Goal: Task Accomplishment & Management: Manage account settings

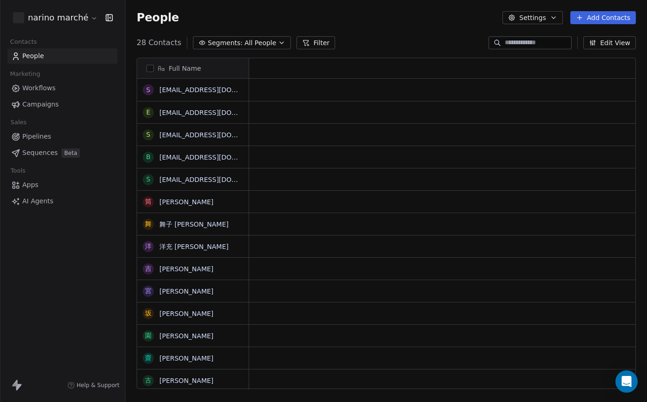
scroll to position [354, 522]
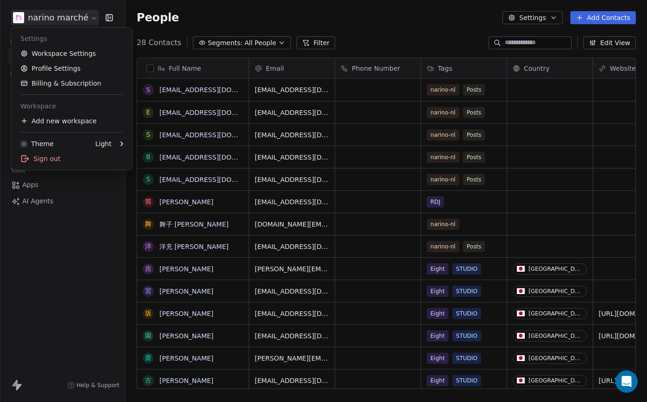
click at [85, 20] on html "narino marché Contacts People Marketing Workflows Campaigns Sales Pipelines Seq…" at bounding box center [323, 201] width 647 height 402
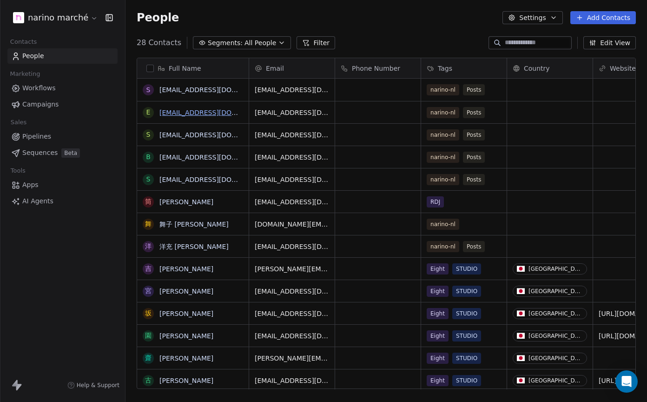
click at [218, 112] on link "[EMAIL_ADDRESS][DOMAIN_NAME]" at bounding box center [216, 112] width 114 height 7
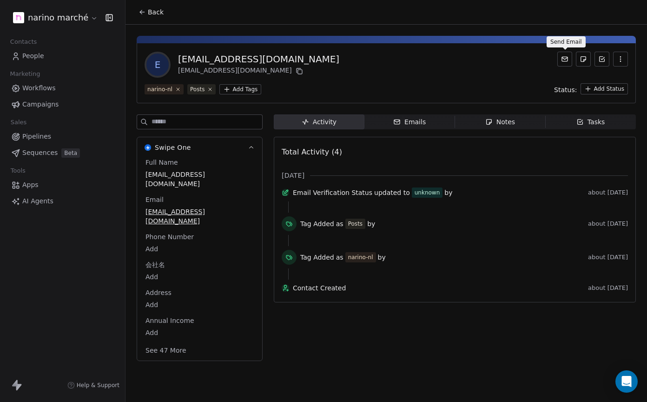
click at [565, 63] on button at bounding box center [564, 59] width 15 height 15
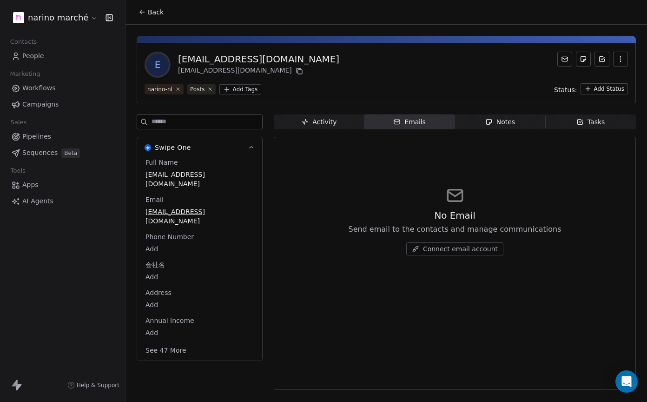
click at [482, 254] on button "Connect email account" at bounding box center [454, 248] width 97 height 13
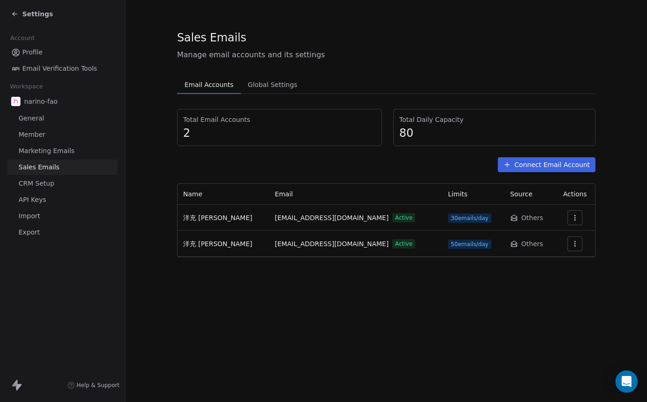
click at [568, 251] on button "button" at bounding box center [575, 243] width 15 height 15
click at [599, 279] on html "Settings Account Profile Email Verification Tools Workspace narino-fao General …" at bounding box center [323, 201] width 647 height 402
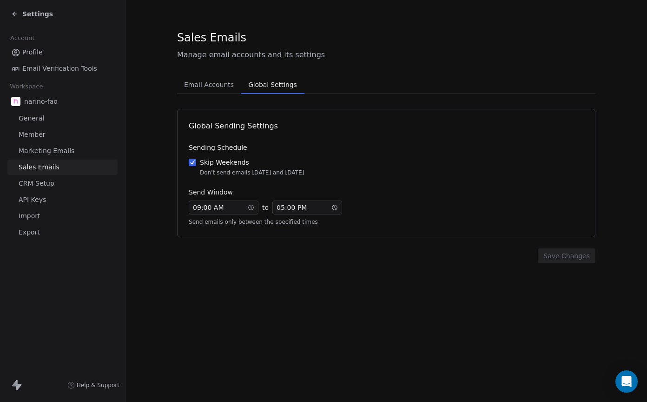
click at [253, 82] on span "Global Settings" at bounding box center [273, 84] width 56 height 13
click at [19, 46] on link "Profile" at bounding box center [62, 52] width 110 height 15
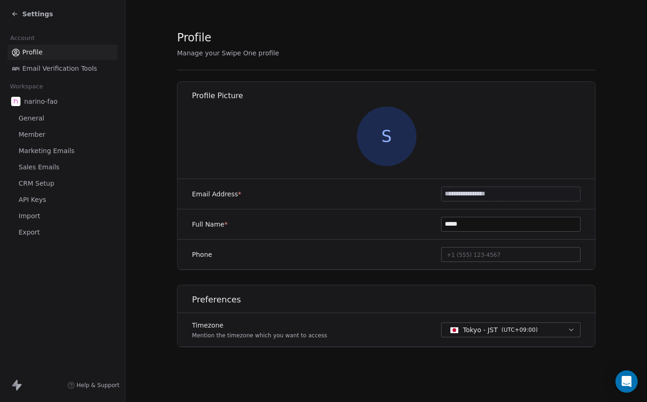
click at [69, 70] on span "Email Verification Tools" at bounding box center [59, 69] width 75 height 10
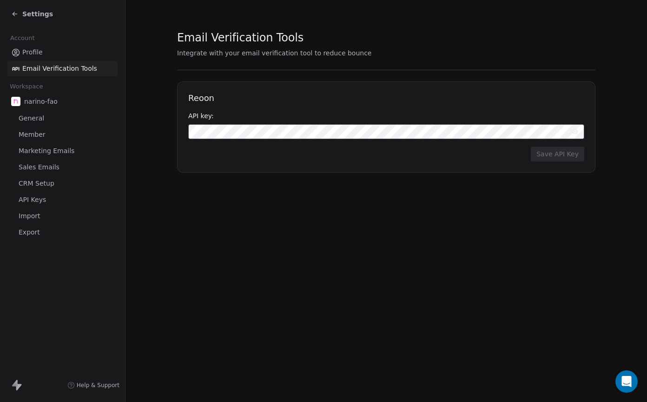
click at [42, 119] on link "General" at bounding box center [62, 118] width 110 height 15
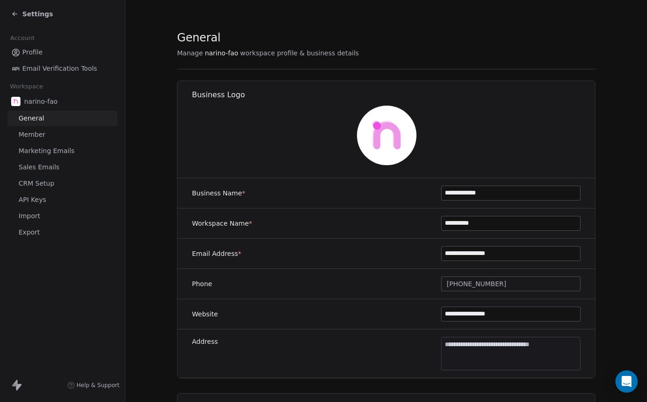
click at [40, 134] on span "Member" at bounding box center [32, 135] width 27 height 10
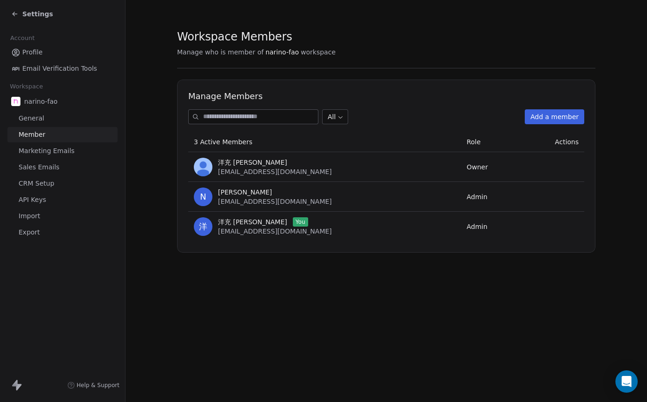
click at [467, 169] on span "Owner" at bounding box center [477, 166] width 21 height 7
click at [467, 225] on span "Admin" at bounding box center [477, 226] width 21 height 7
click at [228, 231] on span "info@fao-agro.biz" at bounding box center [275, 230] width 114 height 7
click at [259, 226] on div "洋充 筒井 You info@fao-agro.biz" at bounding box center [275, 226] width 114 height 19
click at [188, 229] on td "洋 洋充 筒井 You info@fao-agro.biz" at bounding box center [324, 227] width 273 height 30
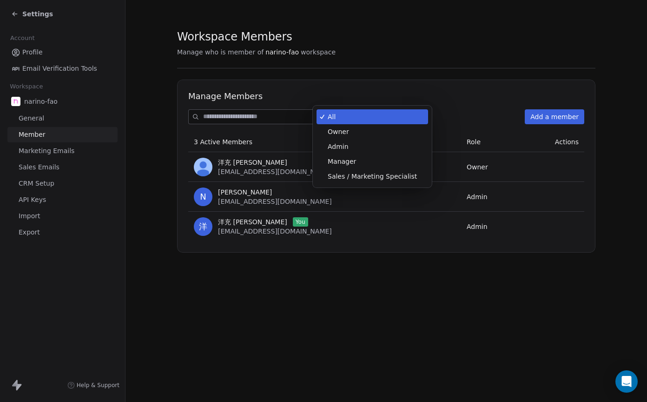
click at [344, 117] on body "Settings Account Profile Email Verification Tools Workspace narino-fao General …" at bounding box center [323, 201] width 647 height 402
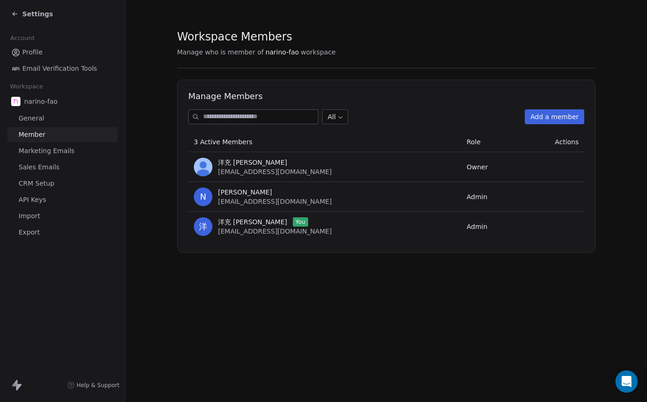
click at [531, 208] on html "Settings Account Profile Email Verification Tools Workspace narino-fao General …" at bounding box center [323, 201] width 647 height 402
click at [467, 229] on span "Admin" at bounding box center [477, 226] width 21 height 7
click at [230, 227] on span "info@fao-agro.biz" at bounding box center [275, 230] width 114 height 7
click at [44, 150] on span "Marketing Emails" at bounding box center [47, 151] width 56 height 10
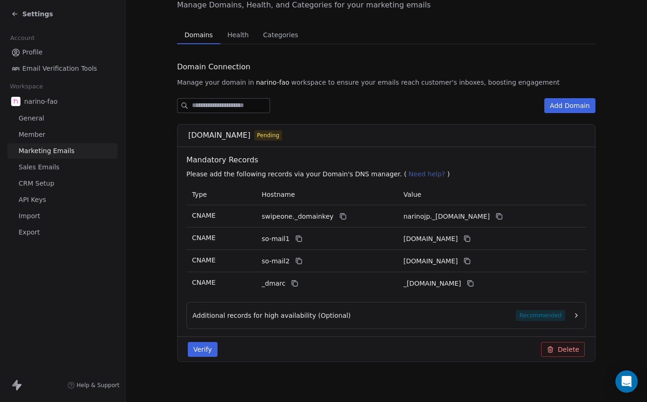
scroll to position [54, 0]
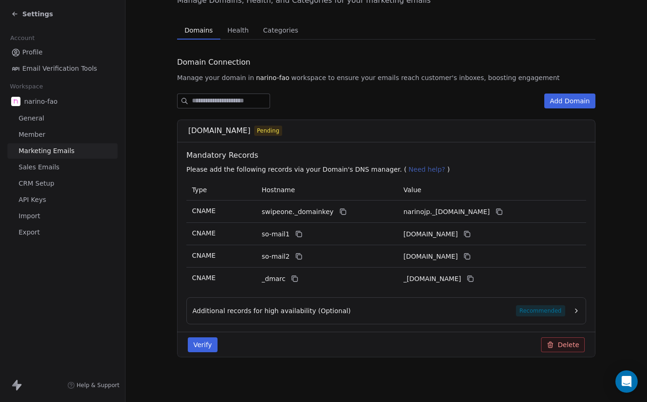
click at [202, 345] on button "Verify" at bounding box center [203, 344] width 30 height 15
click at [54, 165] on span "Sales Emails" at bounding box center [39, 167] width 41 height 10
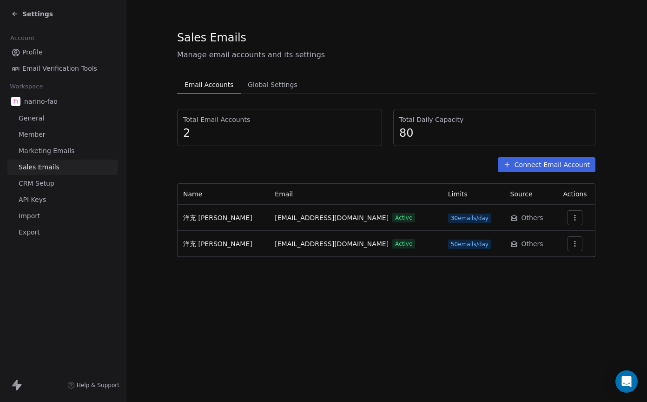
click at [64, 169] on link "Sales Emails" at bounding box center [62, 166] width 110 height 15
click at [46, 167] on span "Sales Emails" at bounding box center [39, 167] width 41 height 10
click at [50, 148] on span "Marketing Emails" at bounding box center [47, 151] width 56 height 10
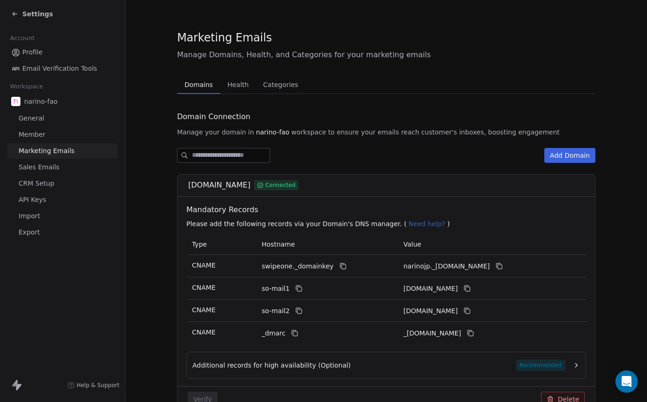
click at [51, 168] on span "Sales Emails" at bounding box center [39, 167] width 41 height 10
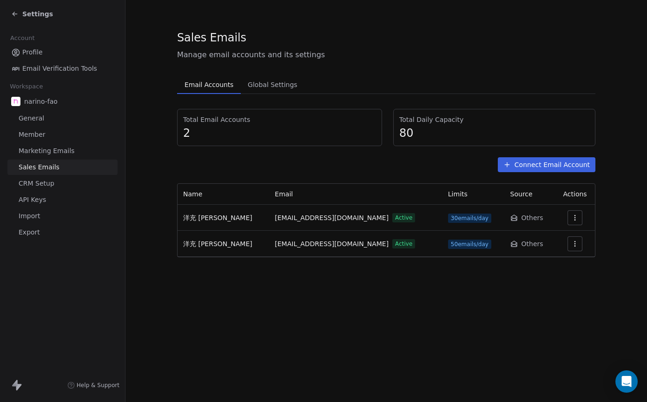
click at [54, 186] on link "CRM Setup" at bounding box center [62, 183] width 110 height 15
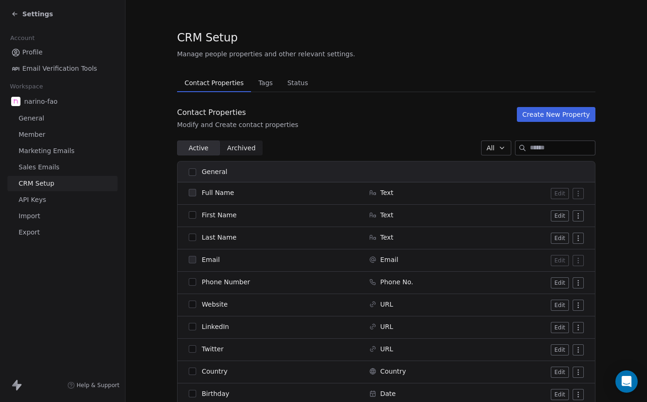
click at [58, 201] on link "API Keys" at bounding box center [62, 199] width 110 height 15
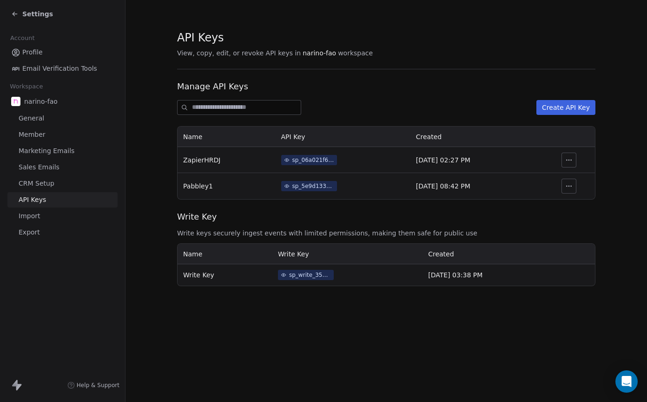
click at [60, 217] on link "Import" at bounding box center [62, 215] width 110 height 15
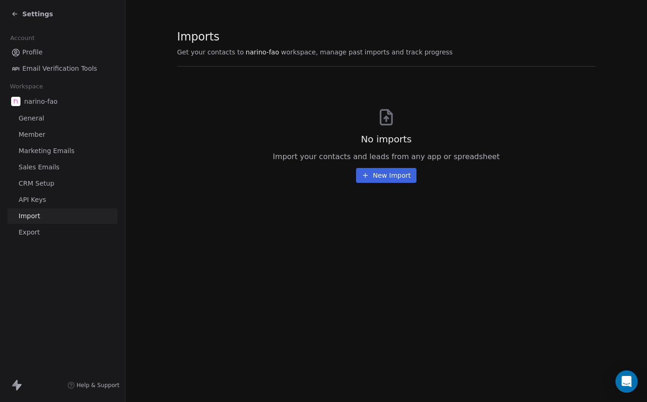
click at [61, 232] on link "Export" at bounding box center [62, 232] width 110 height 15
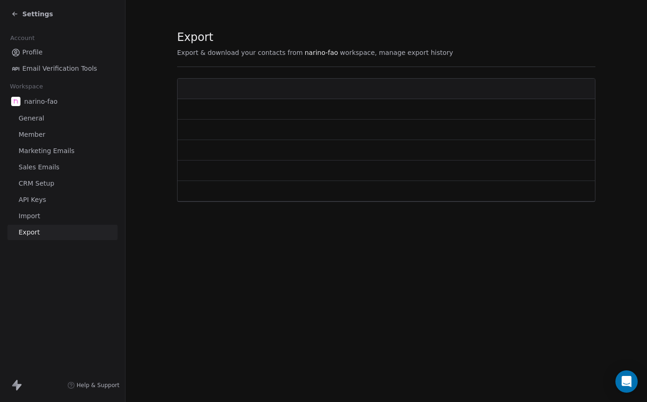
click at [58, 217] on link "Import" at bounding box center [62, 215] width 110 height 15
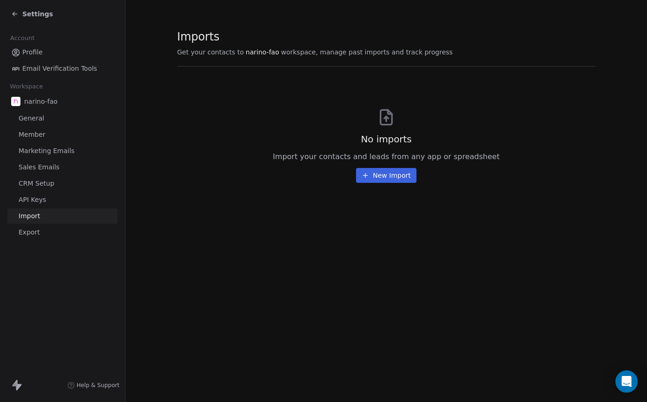
click at [394, 174] on button "New Import" at bounding box center [386, 175] width 60 height 15
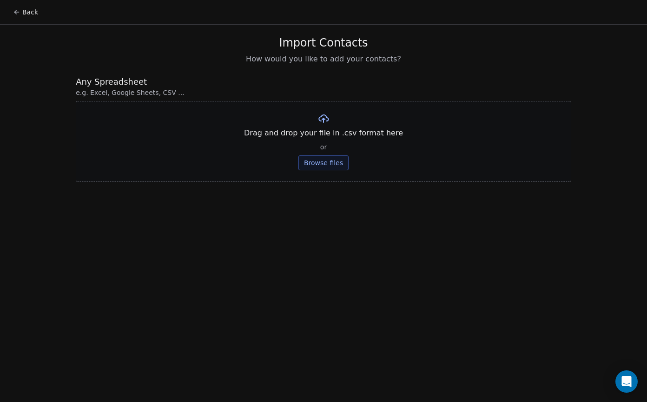
click at [333, 168] on button "Browse files" at bounding box center [323, 162] width 50 height 15
click at [15, 12] on icon at bounding box center [16, 12] width 4 height 0
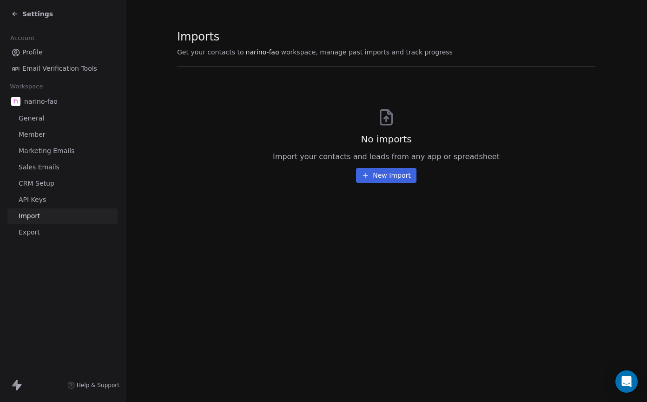
click at [15, 12] on icon at bounding box center [14, 13] width 7 height 7
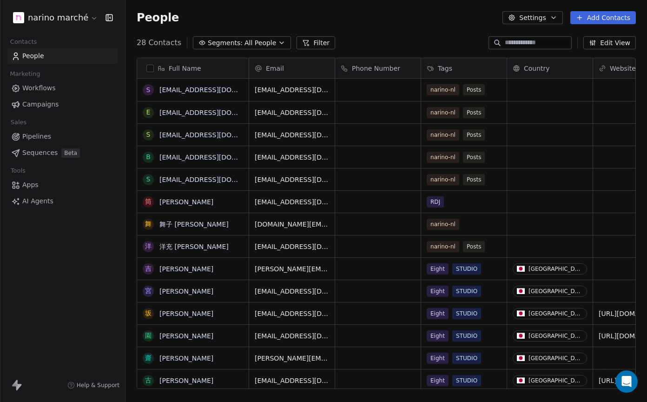
scroll to position [354, 522]
click at [150, 67] on button "button" at bounding box center [149, 68] width 7 height 7
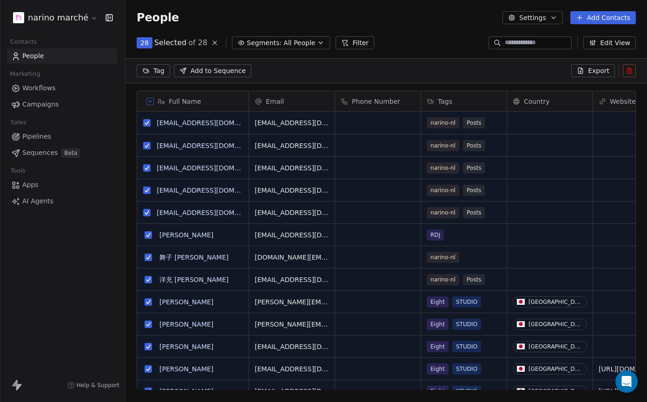
scroll to position [321, 522]
click at [153, 101] on button at bounding box center [149, 101] width 7 height 7
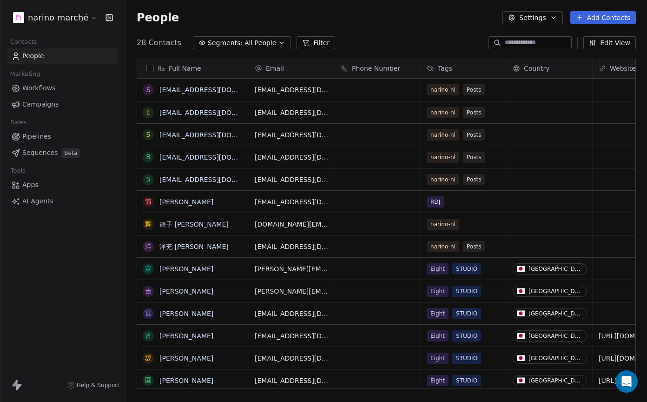
scroll to position [354, 522]
click at [152, 69] on button "button" at bounding box center [149, 68] width 7 height 7
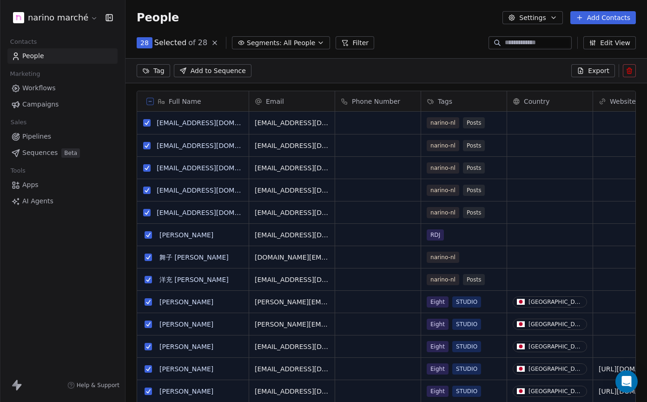
scroll to position [321, 522]
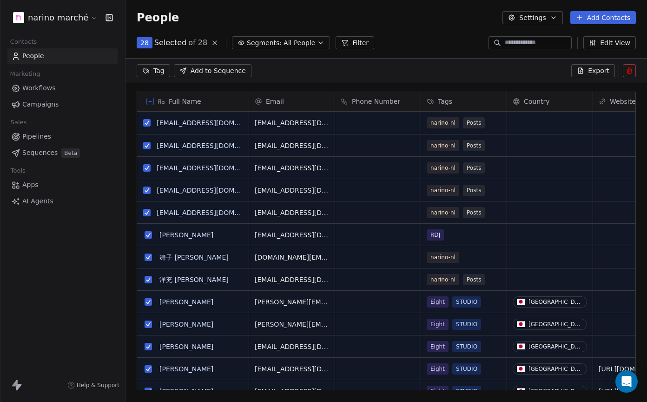
click at [604, 69] on span "Export" at bounding box center [598, 70] width 21 height 9
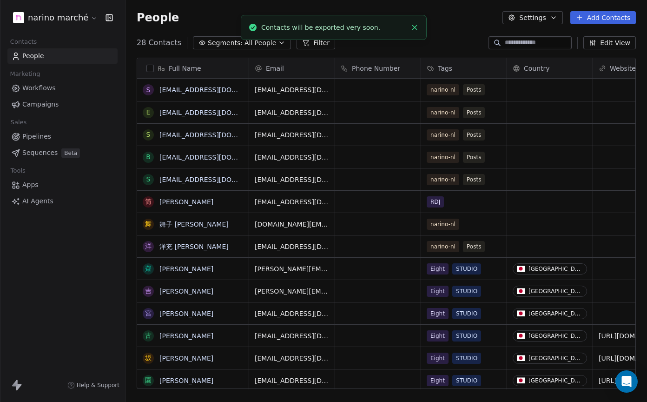
scroll to position [354, 522]
click at [360, 26] on link "here" at bounding box center [366, 22] width 13 height 7
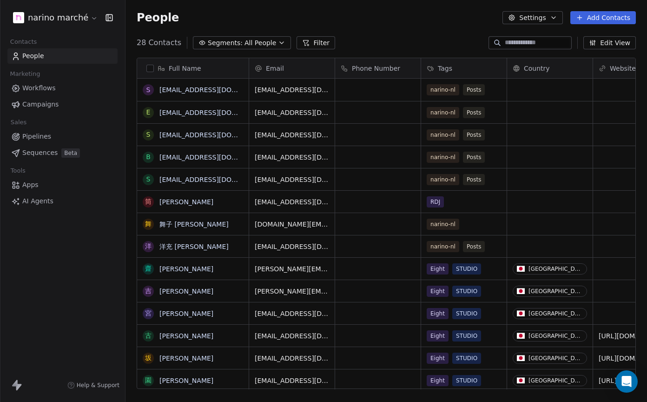
click at [397, 26] on div "People Settings Add Contacts" at bounding box center [387, 17] width 522 height 35
click at [151, 71] on button "button" at bounding box center [149, 68] width 7 height 7
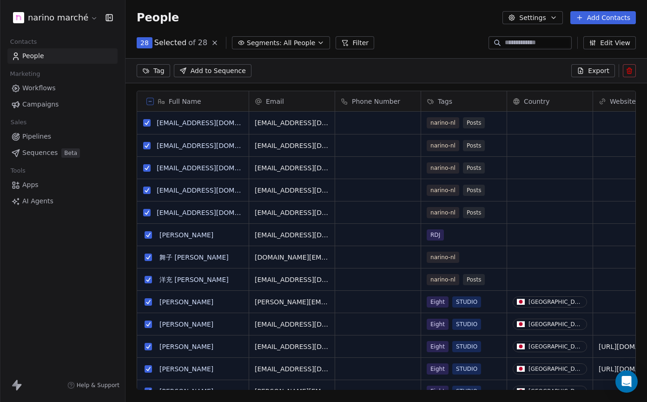
scroll to position [321, 522]
click at [151, 103] on icon at bounding box center [150, 101] width 5 height 5
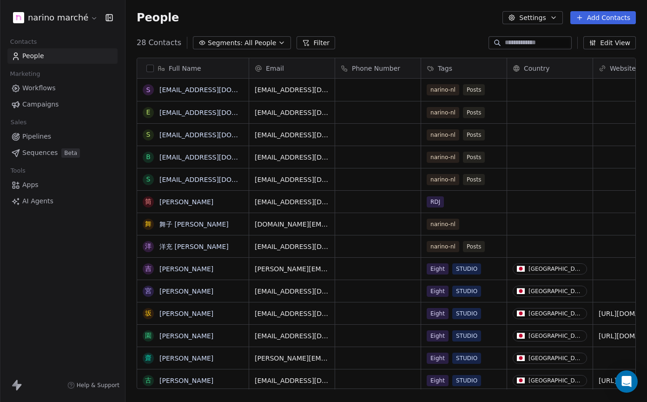
click at [149, 67] on button "button" at bounding box center [149, 68] width 7 height 7
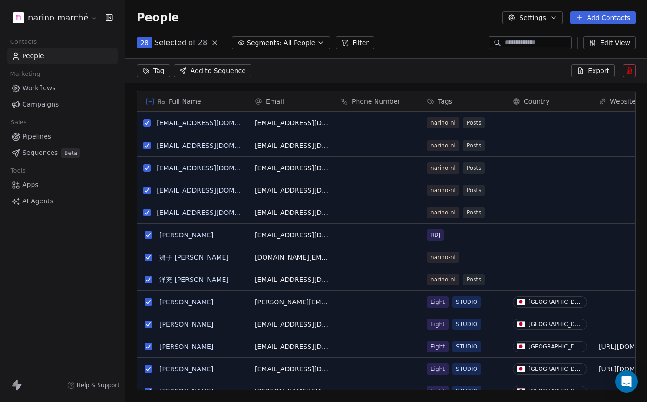
click at [148, 122] on button "grid" at bounding box center [146, 122] width 7 height 7
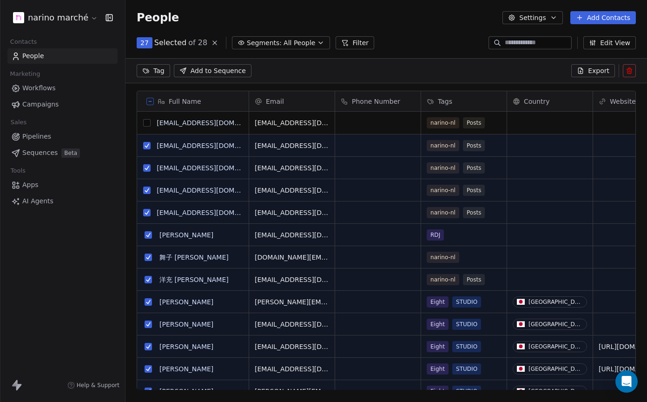
click at [148, 146] on button "grid" at bounding box center [146, 145] width 7 height 7
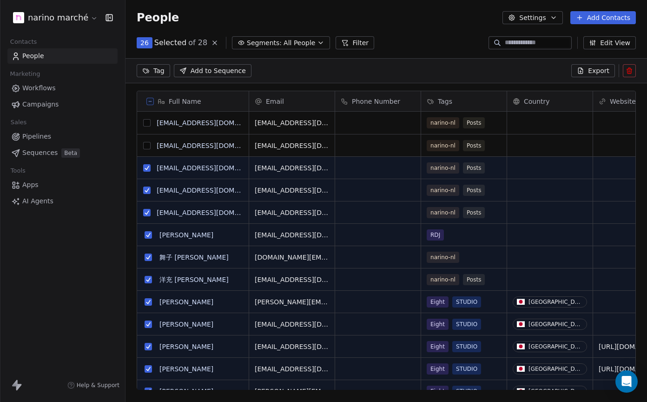
click at [148, 169] on button "grid" at bounding box center [146, 167] width 7 height 7
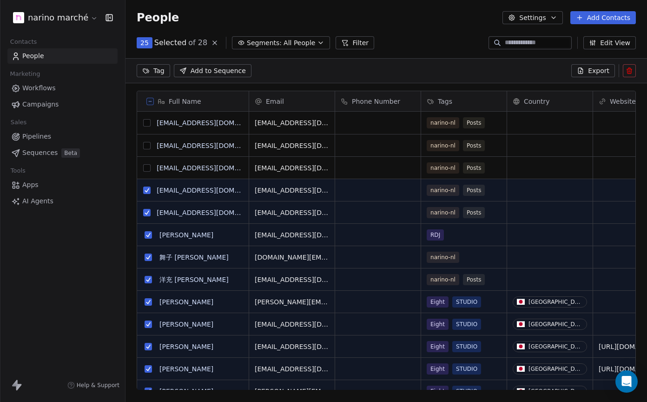
click at [148, 191] on button "grid" at bounding box center [146, 189] width 7 height 7
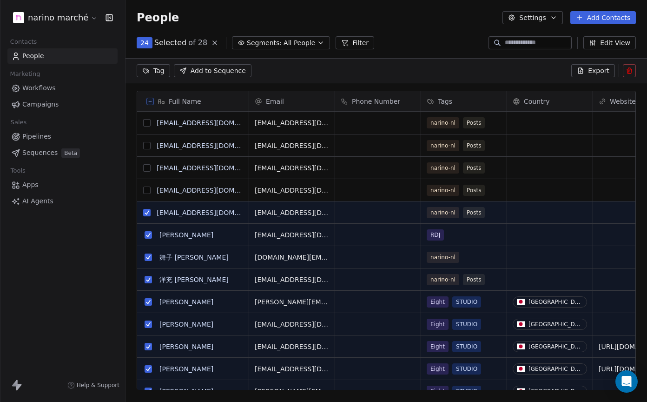
click at [148, 212] on button "grid" at bounding box center [146, 212] width 7 height 7
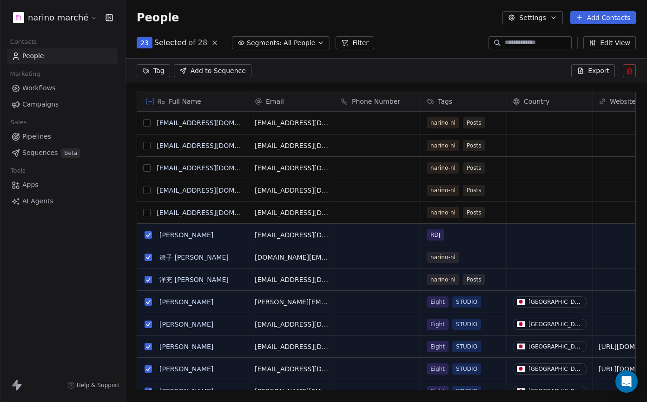
click at [147, 258] on button "grid" at bounding box center [148, 256] width 7 height 7
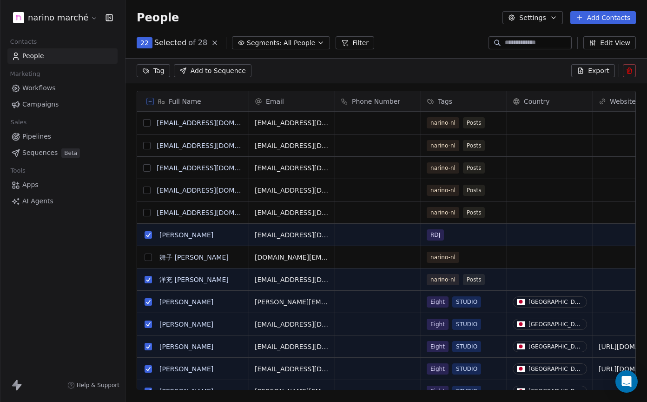
click at [148, 280] on button "grid" at bounding box center [148, 279] width 7 height 7
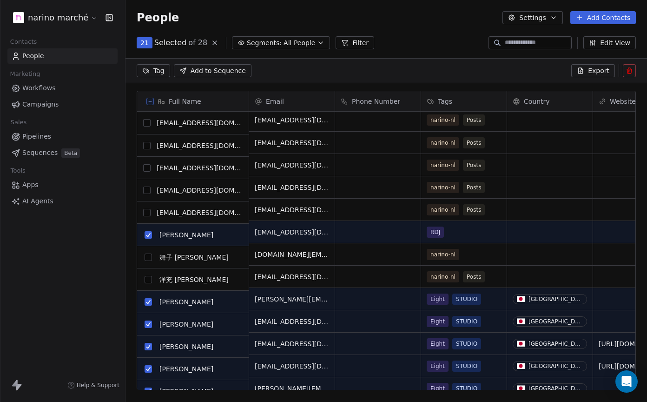
scroll to position [0, 0]
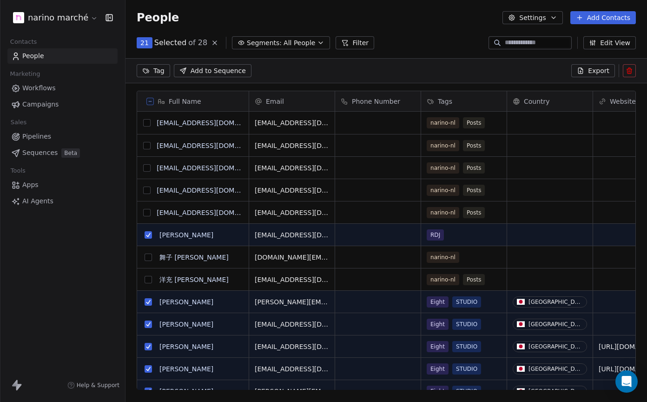
click at [631, 73] on icon at bounding box center [629, 70] width 7 height 7
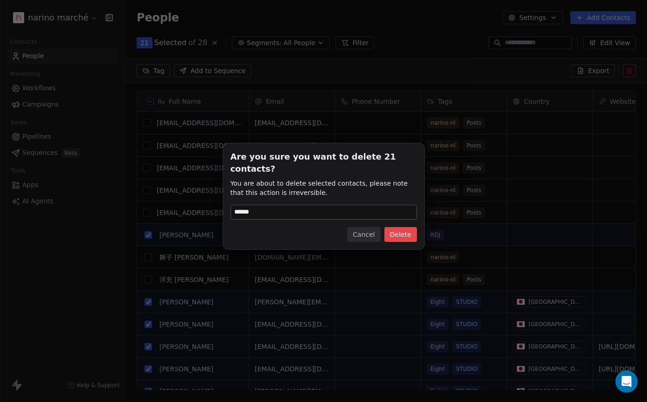
type input "******"
click at [403, 229] on button "Delete" at bounding box center [400, 234] width 33 height 15
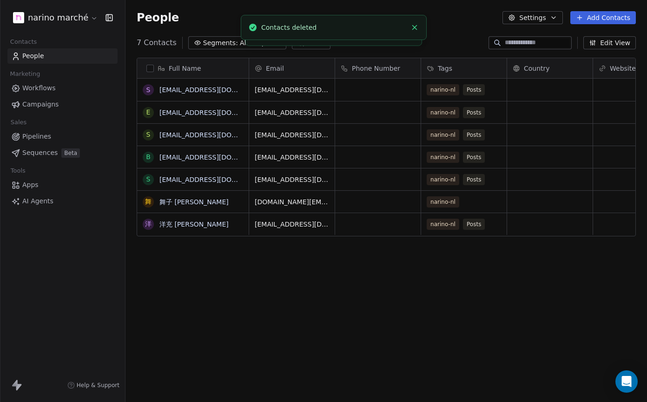
click at [152, 40] on span "7 Contacts" at bounding box center [157, 42] width 40 height 11
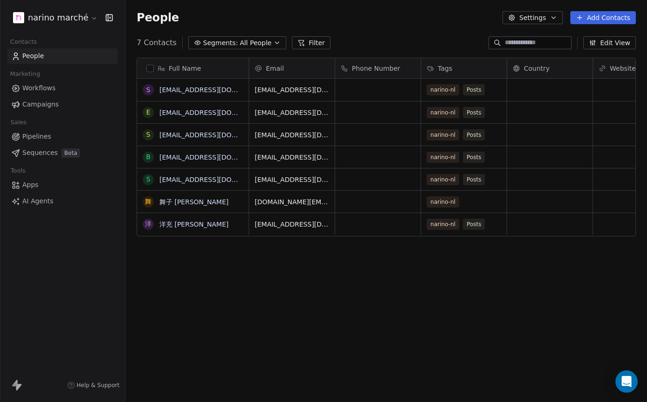
click at [33, 89] on span "Workflows" at bounding box center [38, 88] width 33 height 10
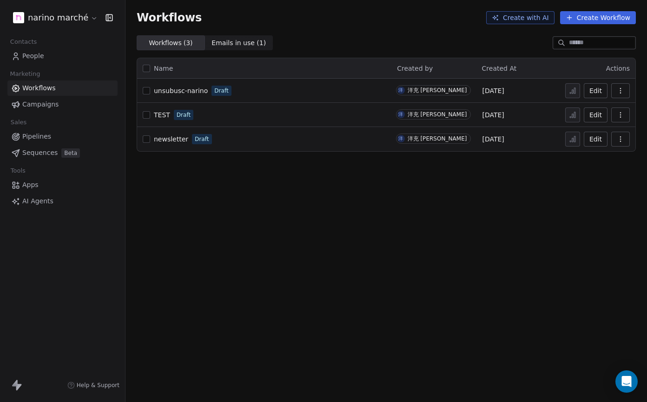
click at [35, 104] on span "Campaigns" at bounding box center [40, 104] width 36 height 10
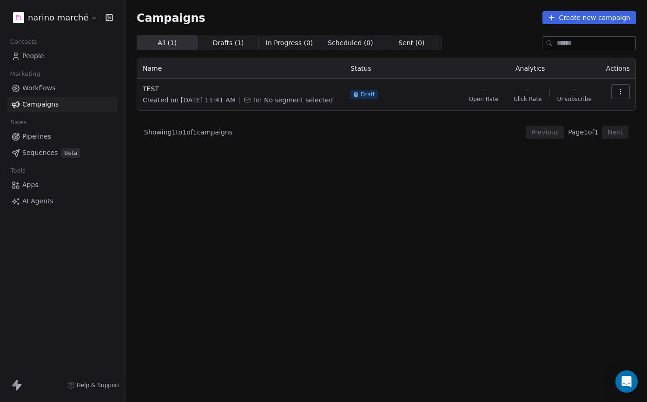
click at [44, 138] on span "Pipelines" at bounding box center [36, 137] width 29 height 10
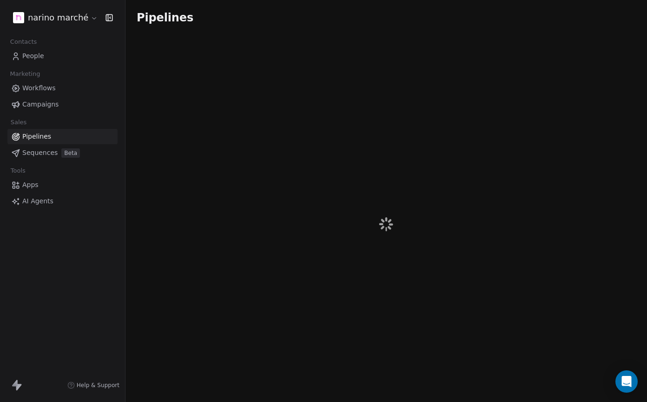
click at [44, 154] on span "Sequences" at bounding box center [39, 153] width 35 height 10
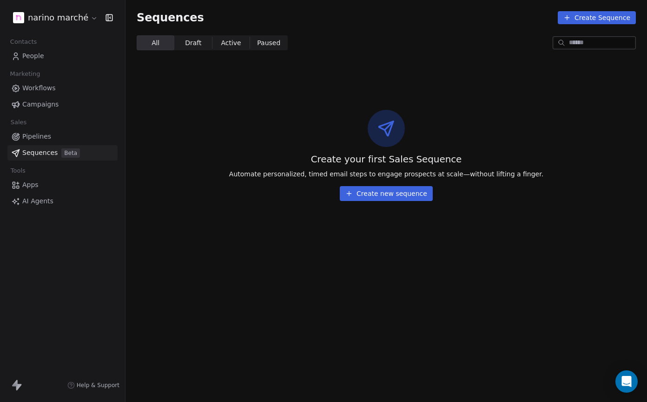
click at [41, 188] on link "Apps" at bounding box center [62, 184] width 110 height 15
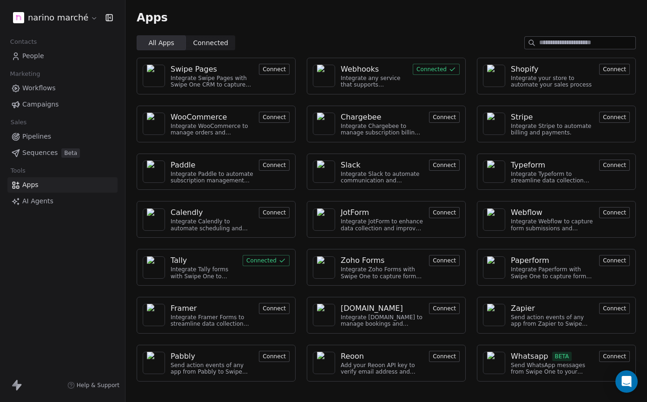
click at [51, 203] on span "AI Agents" at bounding box center [37, 201] width 31 height 10
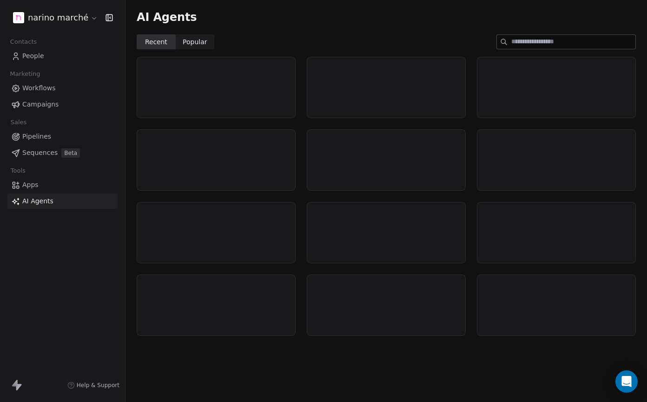
click at [51, 203] on span "AI Agents" at bounding box center [37, 201] width 31 height 10
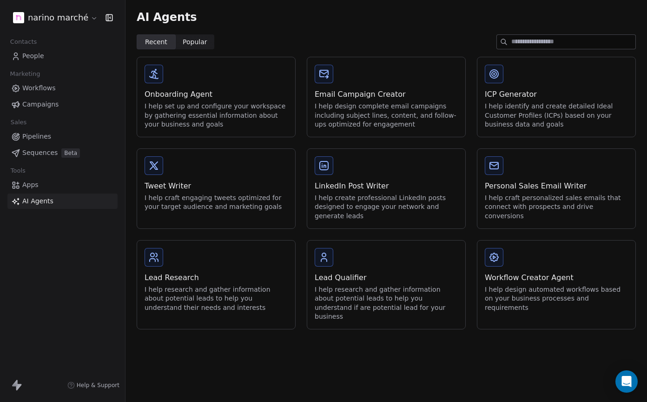
click at [33, 180] on span "Apps" at bounding box center [30, 185] width 16 height 10
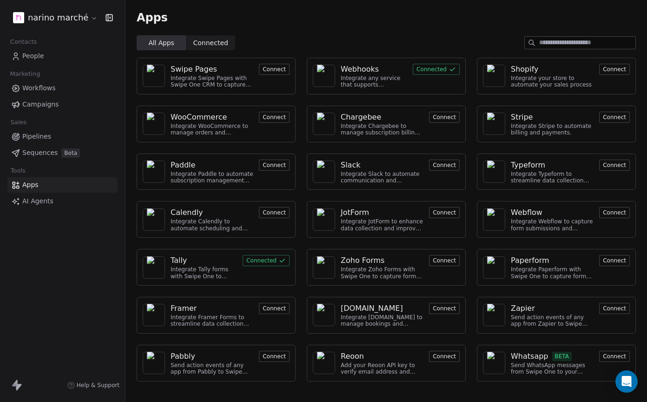
click at [366, 75] on div "Integrate any service that supports webhooks with Swipe One to capture and auto…" at bounding box center [374, 81] width 66 height 13
click at [424, 64] on button "Connected" at bounding box center [436, 69] width 47 height 11
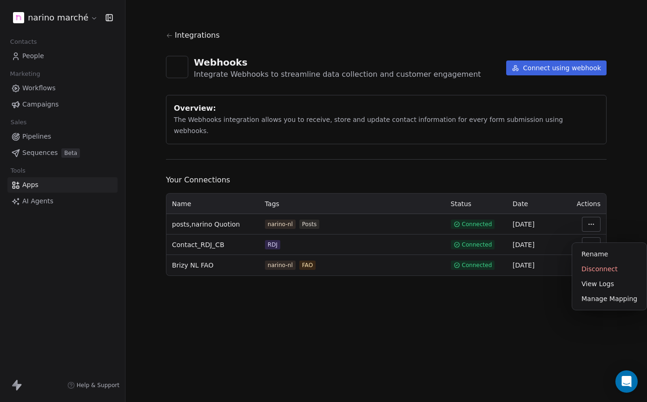
click at [591, 233] on html "narino marché Contacts People Marketing Workflows Campaigns Sales Pipelines Seq…" at bounding box center [323, 201] width 647 height 402
click at [602, 270] on div "Disconnect" at bounding box center [609, 268] width 67 height 15
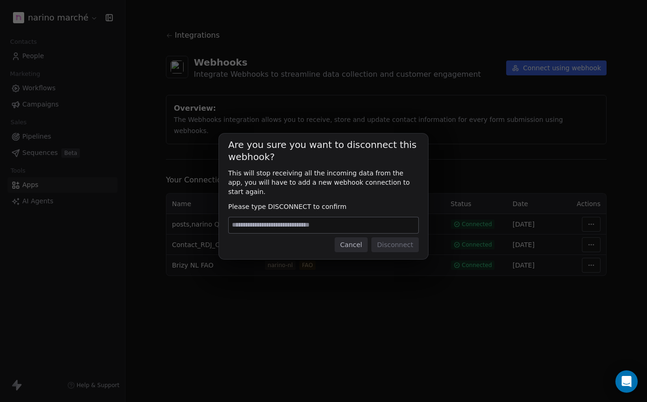
click at [360, 228] on div at bounding box center [323, 225] width 191 height 17
click at [360, 226] on input at bounding box center [324, 225] width 190 height 16
type input "**********"
click at [400, 244] on button "Disconnect" at bounding box center [394, 244] width 47 height 15
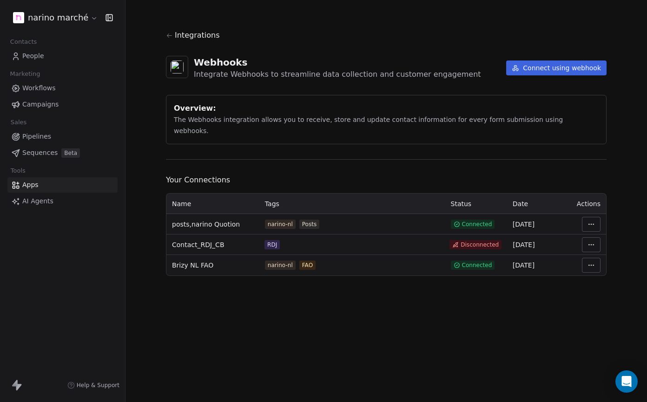
click at [168, 38] on icon at bounding box center [169, 35] width 7 height 7
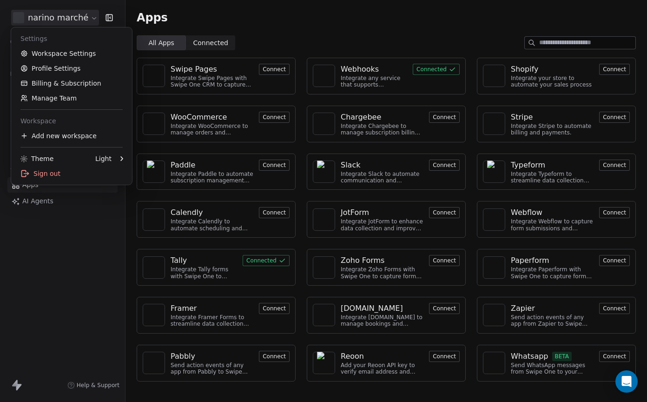
click at [66, 18] on html "narino marché Contacts People Marketing Workflows Campaigns Sales Pipelines Seq…" at bounding box center [323, 201] width 647 height 402
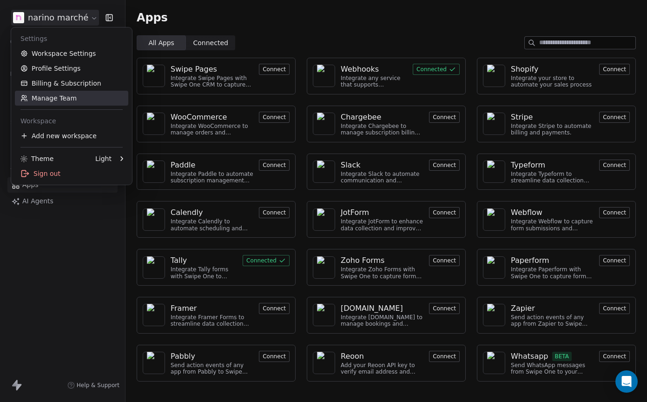
click at [65, 95] on link "Manage Team" at bounding box center [71, 98] width 113 height 15
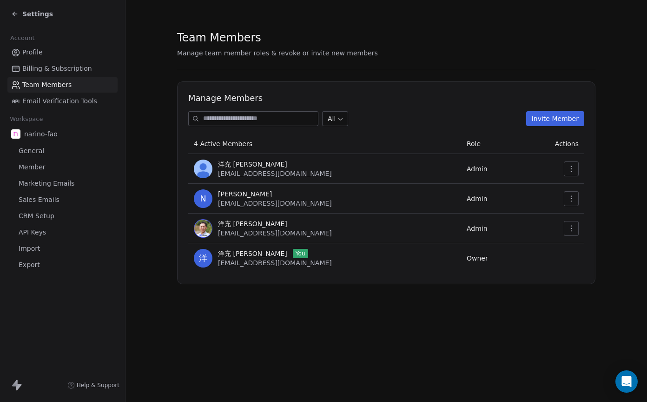
click at [51, 138] on span "narino-fao" at bounding box center [40, 133] width 33 height 9
click at [64, 66] on span "Billing & Subscription" at bounding box center [57, 69] width 70 height 10
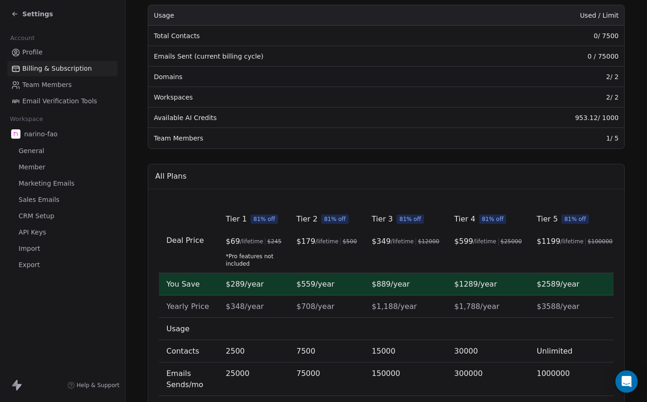
scroll to position [148, 0]
click at [18, 20] on div "Settings" at bounding box center [62, 14] width 125 height 28
click at [14, 11] on icon at bounding box center [14, 13] width 7 height 7
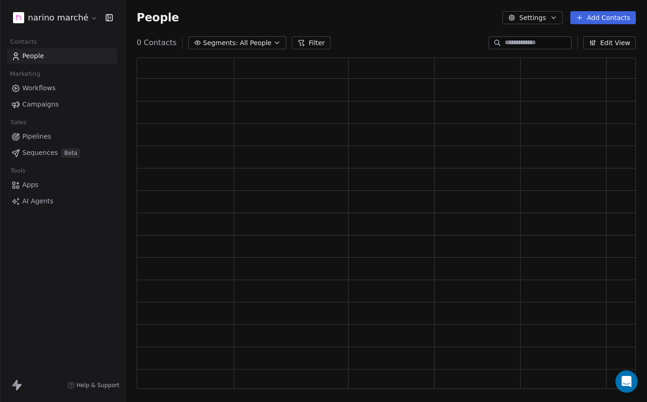
scroll to position [331, 499]
click at [91, 17] on html "narino marché Contacts People Marketing Workflows Campaigns Sales Pipelines Seq…" at bounding box center [323, 201] width 647 height 402
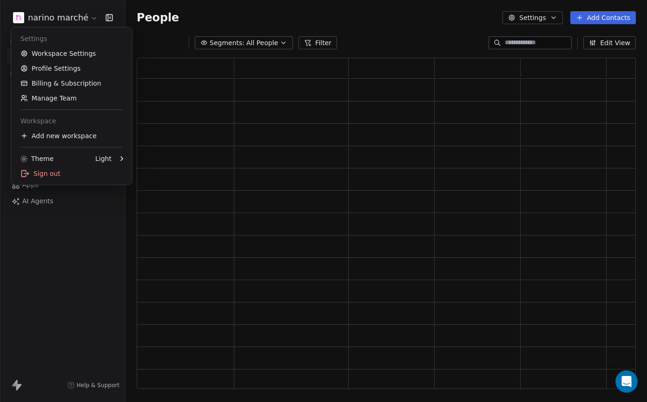
click at [404, 15] on html "narino marché Contacts People Marketing Workflows Campaigns Sales Pipelines Seq…" at bounding box center [323, 201] width 647 height 402
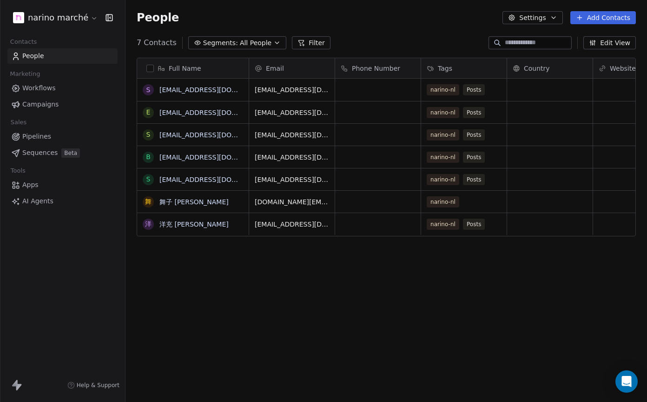
scroll to position [354, 522]
click at [37, 20] on html "narino marché Contacts People Marketing Workflows Campaigns Sales Pipelines Seq…" at bounding box center [323, 201] width 647 height 402
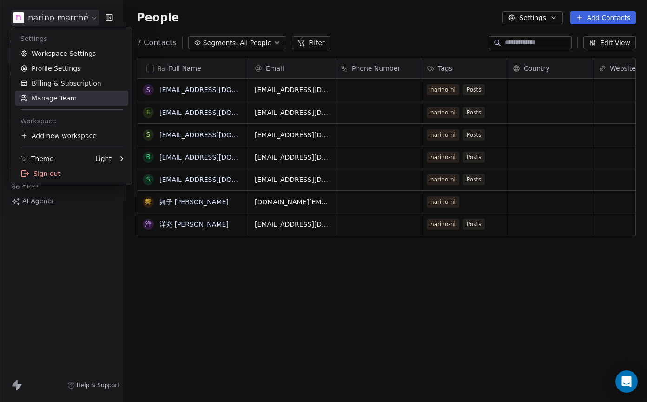
click at [41, 97] on link "Manage Team" at bounding box center [71, 98] width 113 height 15
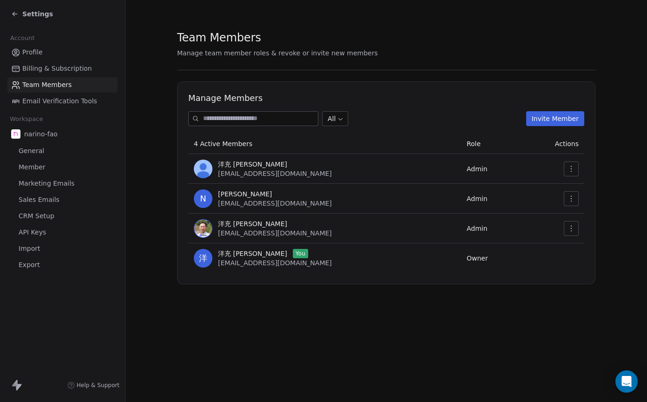
click at [258, 264] on span "info@fao-agro.biz" at bounding box center [275, 262] width 114 height 7
click at [49, 132] on span "narino-fao" at bounding box center [40, 133] width 33 height 9
click at [73, 145] on link "General" at bounding box center [62, 150] width 110 height 15
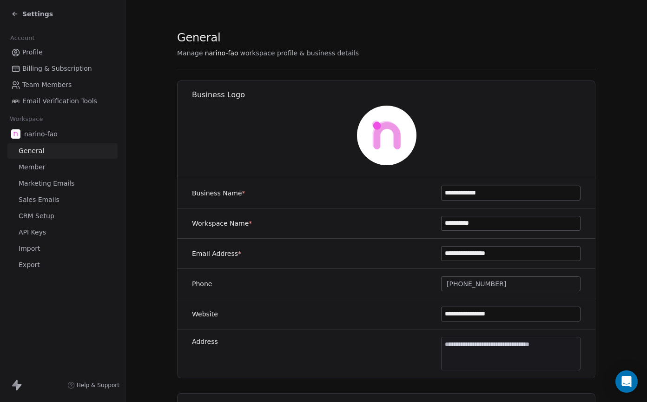
click at [14, 13] on icon at bounding box center [14, 13] width 7 height 7
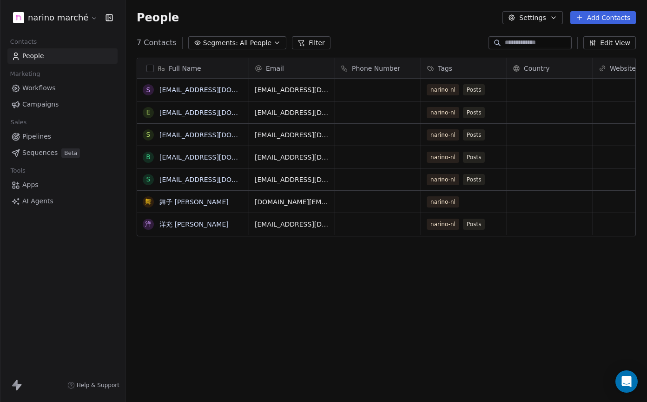
scroll to position [354, 522]
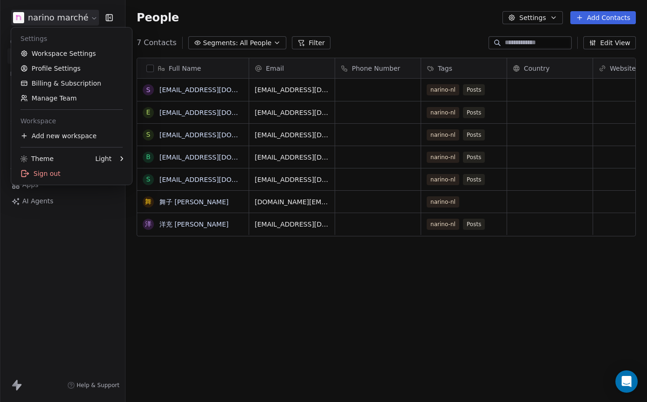
click at [74, 20] on html "narino marché Contacts People Marketing Workflows Campaigns Sales Pipelines Seq…" at bounding box center [323, 201] width 647 height 402
click at [73, 97] on link "Manage Team" at bounding box center [71, 98] width 113 height 15
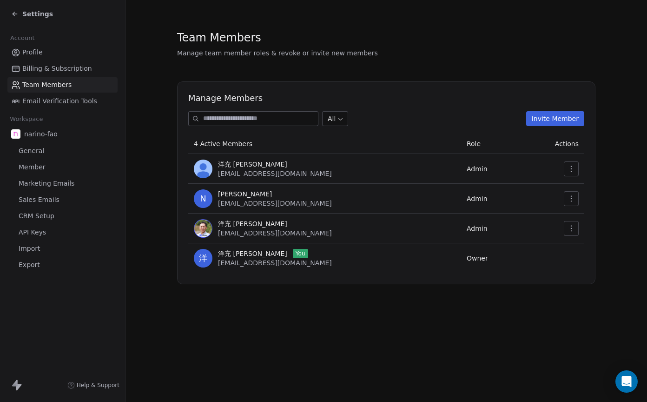
click at [568, 170] on icon "button" at bounding box center [571, 168] width 7 height 7
click at [589, 190] on div "Update" at bounding box center [601, 189] width 66 height 15
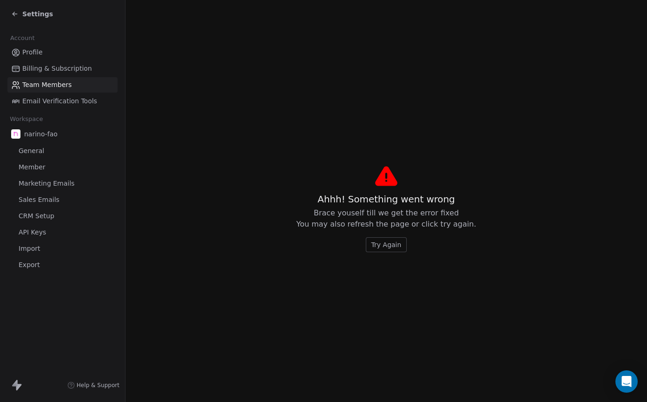
click at [392, 245] on span "Try Again" at bounding box center [386, 244] width 30 height 9
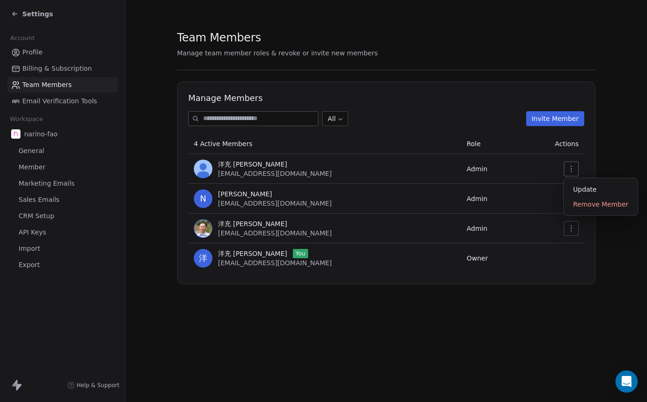
click at [569, 167] on icon "button" at bounding box center [571, 168] width 7 height 7
click at [580, 191] on div "Update" at bounding box center [601, 189] width 66 height 15
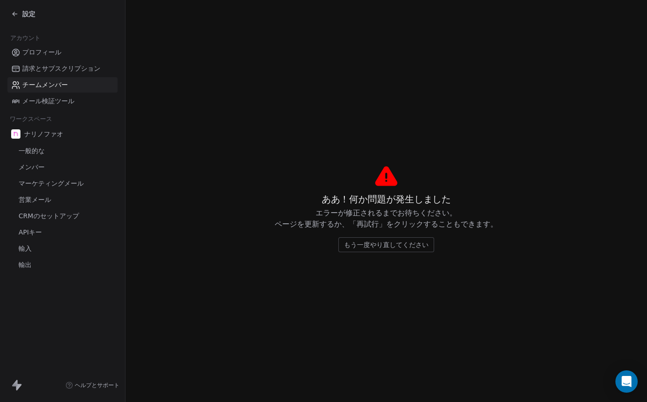
click at [361, 244] on font "もう一度やり直してください" at bounding box center [386, 244] width 85 height 7
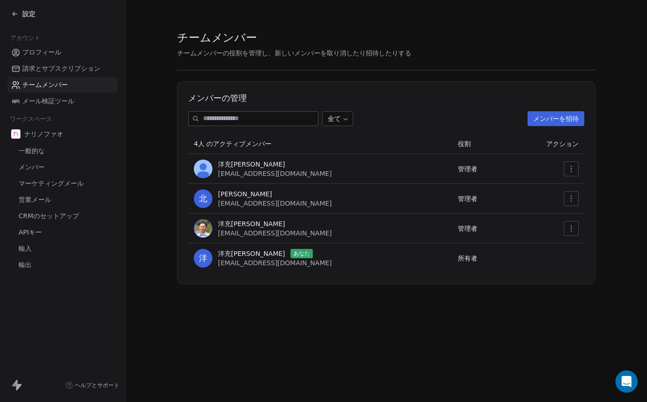
click at [571, 166] on icon "button" at bounding box center [571, 168] width 7 height 7
click at [575, 187] on font "アップデート" at bounding box center [592, 188] width 39 height 7
click at [597, 190] on font "アップデート" at bounding box center [592, 188] width 39 height 7
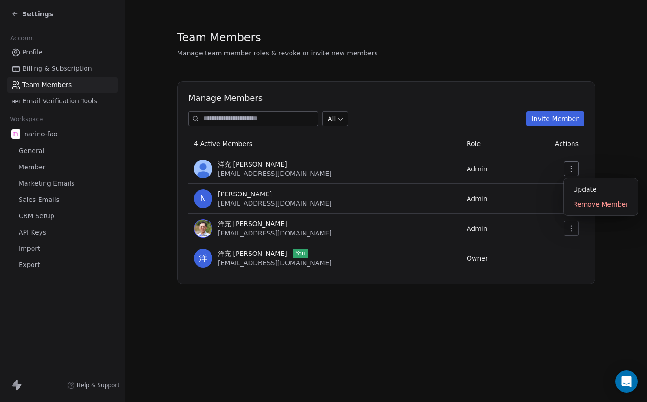
click at [571, 169] on icon "button" at bounding box center [571, 169] width 1 height 6
click at [572, 187] on div "Update" at bounding box center [601, 189] width 66 height 15
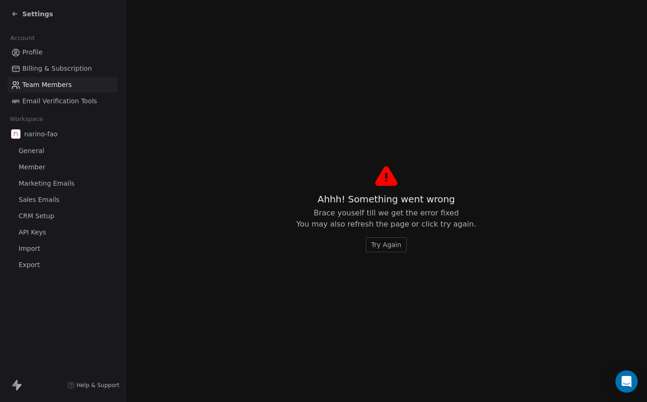
click at [23, 51] on span "Profile" at bounding box center [32, 52] width 20 height 10
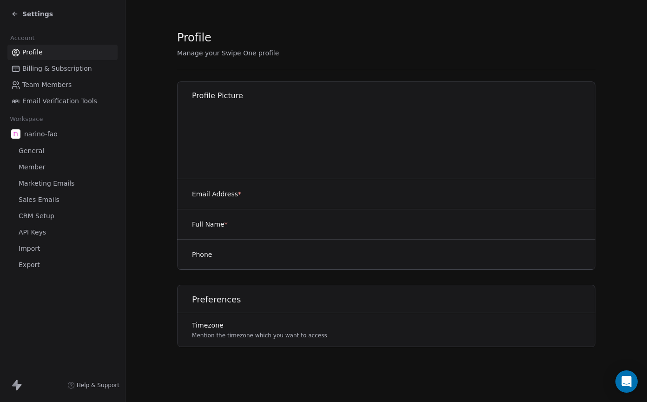
click at [16, 21] on div "Settings" at bounding box center [62, 14] width 125 height 28
click at [16, 12] on icon at bounding box center [14, 13] width 7 height 7
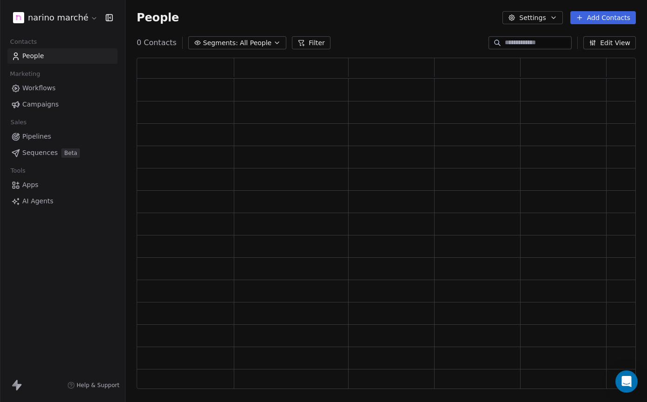
scroll to position [331, 499]
click at [16, 12] on div "narino marché Contacts People Marketing Workflows Campaigns Sales Pipelines Seq…" at bounding box center [323, 201] width 647 height 402
click at [16, 17] on html "narino marché Contacts People Marketing Workflows Campaigns Sales Pipelines Seq…" at bounding box center [323, 201] width 647 height 402
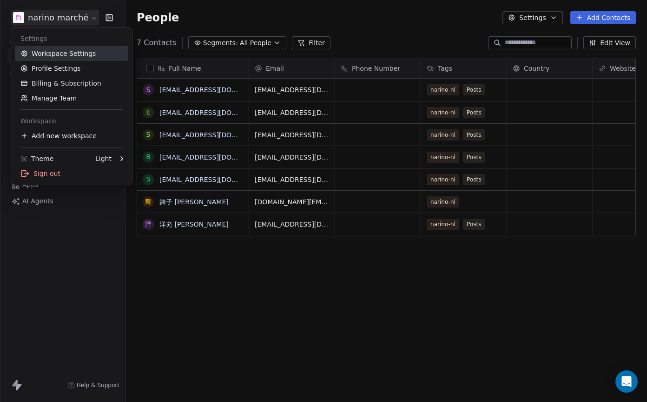
scroll to position [354, 522]
click at [53, 137] on div "Add new workspace" at bounding box center [71, 135] width 113 height 15
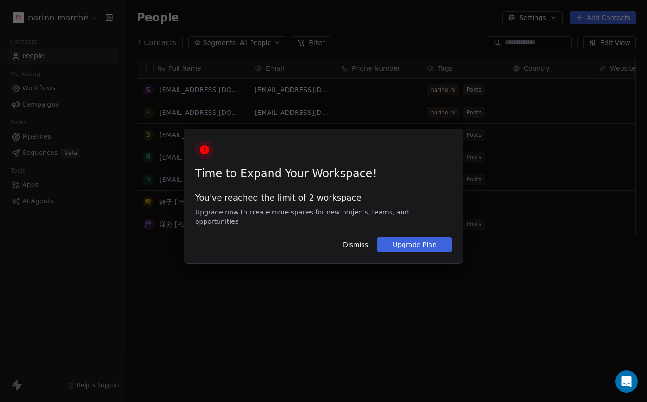
click at [355, 242] on button "Dismiss" at bounding box center [356, 245] width 36 height 16
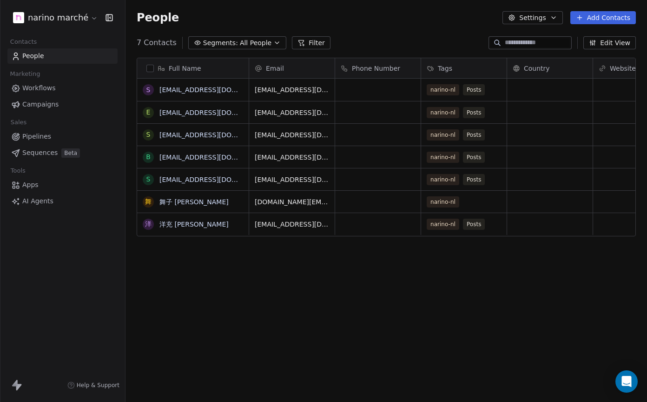
click at [193, 285] on div "Full Name s sayhello2rieko@gmail.com e earlgrey_apricot@yahoo.co.jp s shiroiruk…" at bounding box center [387, 226] width 522 height 353
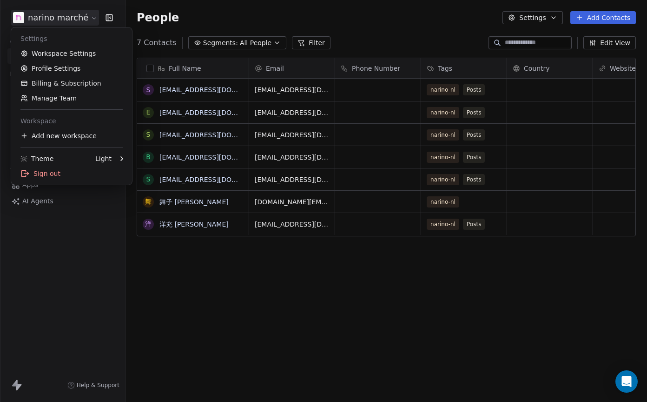
click at [86, 18] on html "narino marché Contacts People Marketing Workflows Campaigns Sales Pipelines Seq…" at bounding box center [323, 201] width 647 height 402
click at [49, 331] on html "narino marché Contacts People Marketing Workflows Campaigns Sales Pipelines Seq…" at bounding box center [323, 201] width 647 height 402
click at [53, 14] on html "narino marché Contacts People Marketing Workflows Campaigns Sales Pipelines Seq…" at bounding box center [323, 201] width 647 height 402
click at [49, 175] on div "Sign out" at bounding box center [71, 173] width 113 height 15
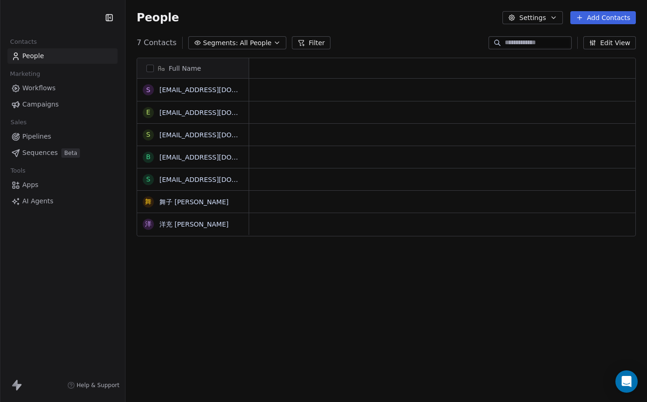
scroll to position [354, 522]
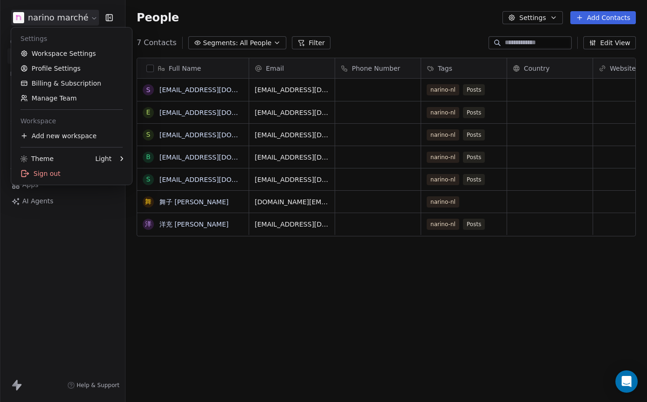
click at [86, 17] on html "narino marché Contacts People Marketing Workflows Campaigns Sales Pipelines Seq…" at bounding box center [323, 201] width 647 height 402
click at [72, 98] on link "Manage Team" at bounding box center [71, 98] width 113 height 15
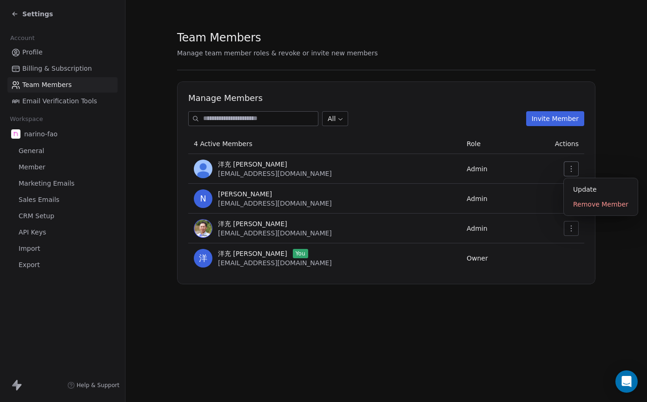
click at [576, 167] on button "button" at bounding box center [571, 168] width 15 height 15
click at [578, 188] on div "Update" at bounding box center [601, 189] width 66 height 15
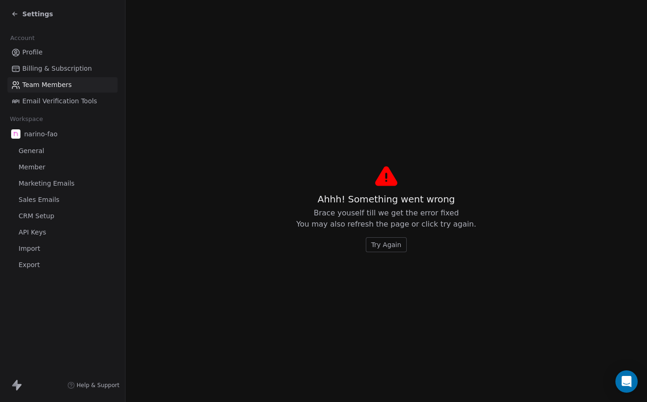
click at [13, 14] on icon at bounding box center [14, 13] width 2 height 2
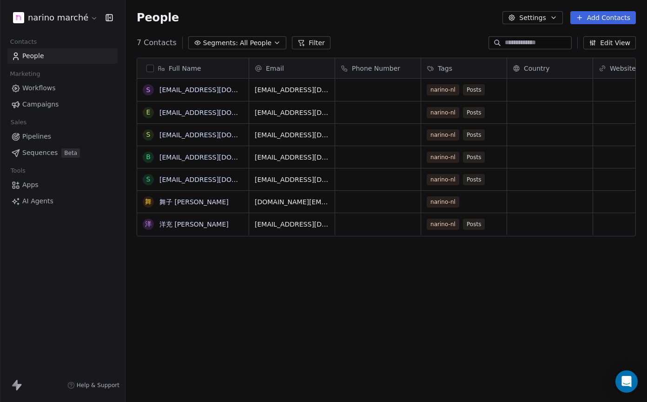
scroll to position [354, 522]
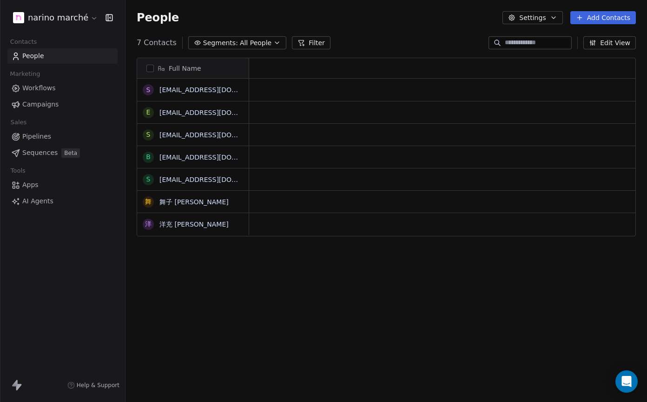
scroll to position [354, 522]
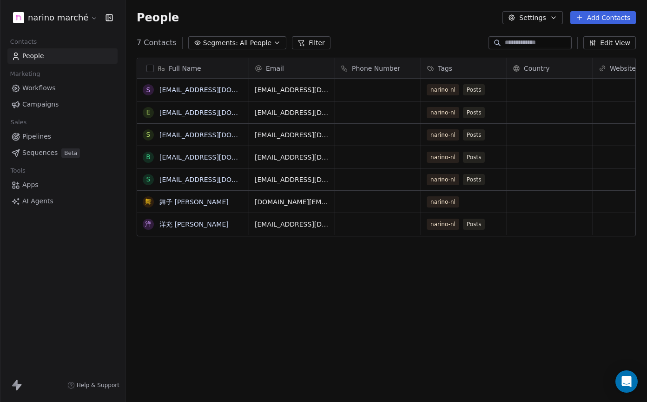
click at [85, 20] on html "narino marché Contacts People Marketing Workflows Campaigns Sales Pipelines Seq…" at bounding box center [323, 201] width 647 height 402
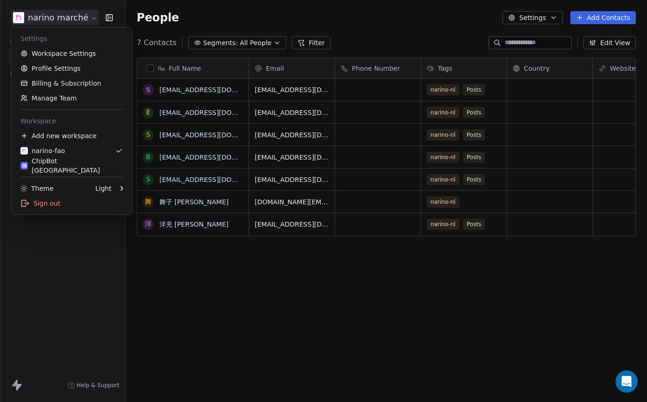
click at [327, 22] on html "narino marché Contacts People Marketing Workflows Campaigns Sales Pipelines Seq…" at bounding box center [323, 201] width 647 height 402
click at [74, 16] on html "narino marché Contacts People Marketing Workflows Campaigns Sales Pipelines Seq…" at bounding box center [323, 201] width 647 height 402
click at [71, 101] on link "Manage Team" at bounding box center [71, 98] width 113 height 15
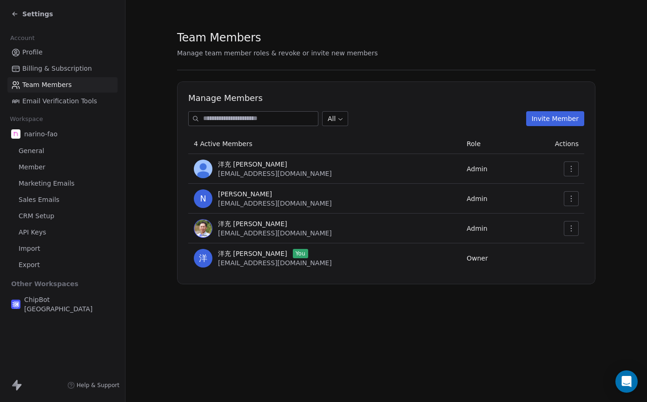
click at [573, 169] on icon "button" at bounding box center [571, 168] width 7 height 7
click at [581, 189] on div "Update" at bounding box center [601, 189] width 66 height 15
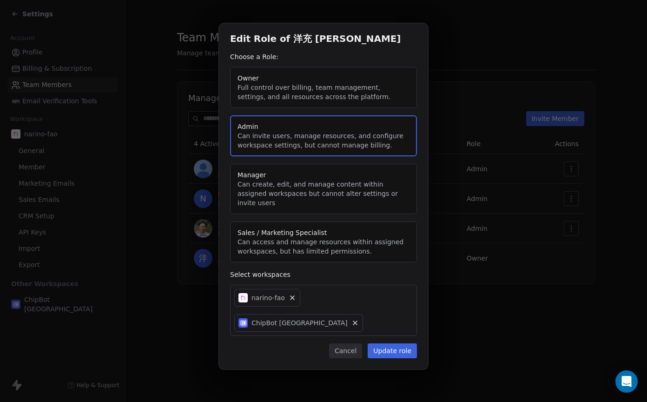
click at [357, 321] on icon at bounding box center [355, 323] width 4 height 4
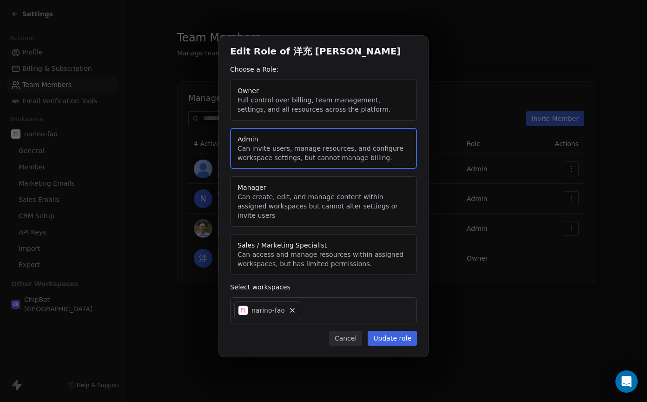
click at [291, 307] on div "Edit Role of 洋充 筒井 Choose a Role: Owner Full control over billing, team managem…" at bounding box center [323, 200] width 647 height 359
click at [291, 307] on icon at bounding box center [292, 309] width 7 height 7
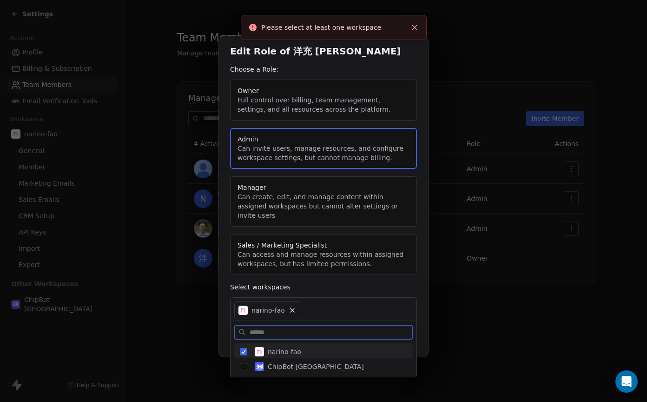
click at [244, 352] on button "Suggestions" at bounding box center [243, 351] width 7 height 7
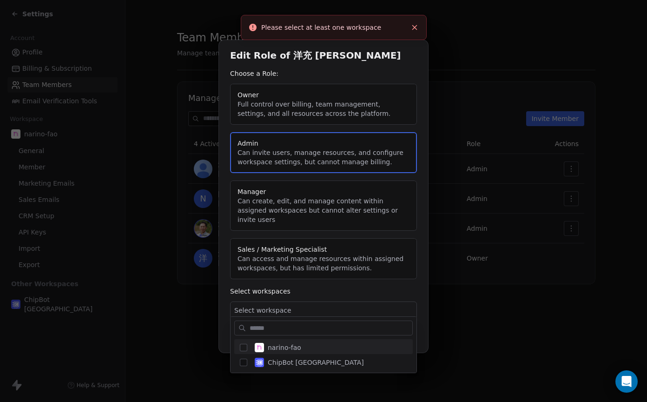
click at [420, 313] on div "Edit Role of 洋充 筒井 Choose a Role: Owner Full control over billing, team managem…" at bounding box center [323, 200] width 647 height 351
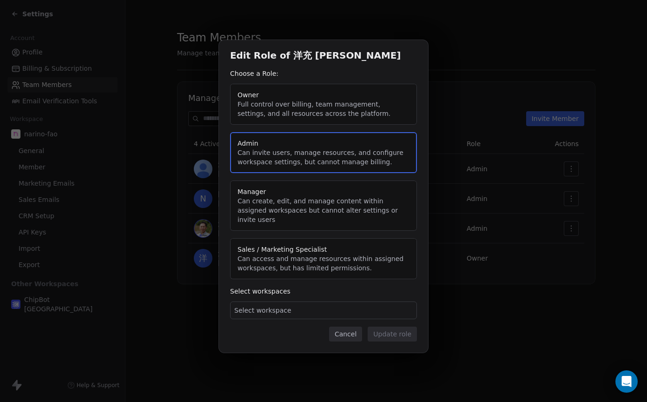
click at [345, 332] on button "Cancel" at bounding box center [345, 333] width 33 height 15
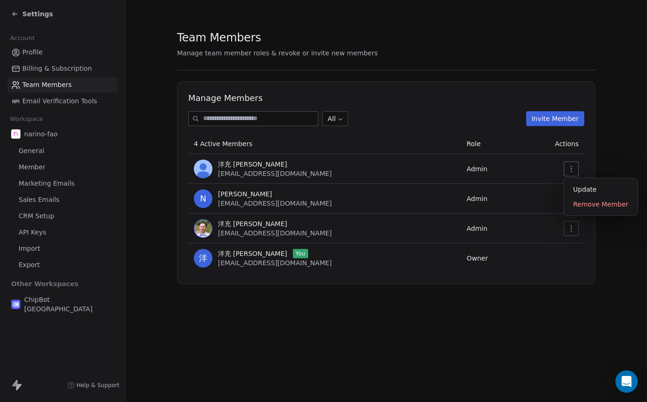
click at [575, 169] on button "button" at bounding box center [571, 168] width 15 height 15
click at [594, 206] on div "Remove Member" at bounding box center [601, 204] width 66 height 15
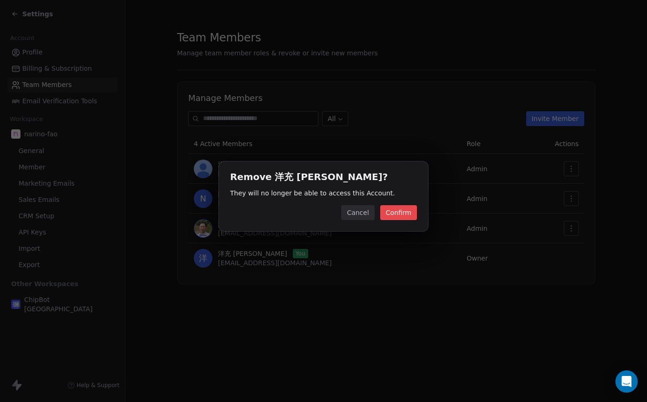
click at [400, 214] on button "Confirm" at bounding box center [398, 212] width 37 height 15
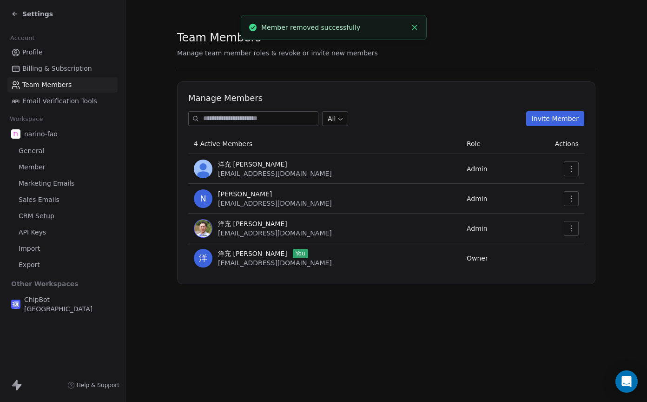
click at [396, 324] on div "Team Members Manage team member roles & revoke or invite new members Manage Mem…" at bounding box center [387, 201] width 522 height 402
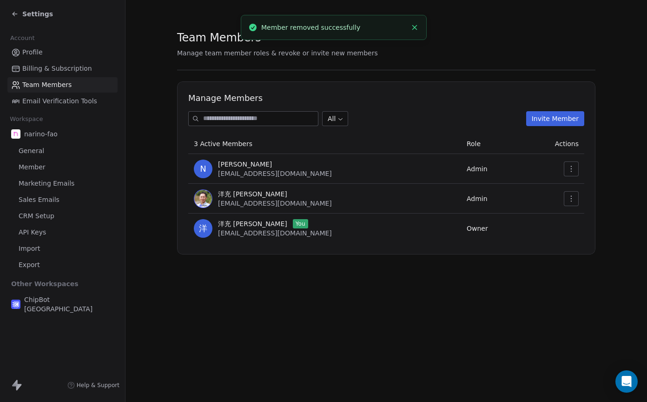
click at [396, 326] on div "Team Members Manage team member roles & revoke or invite new members Manage Mem…" at bounding box center [387, 201] width 522 height 402
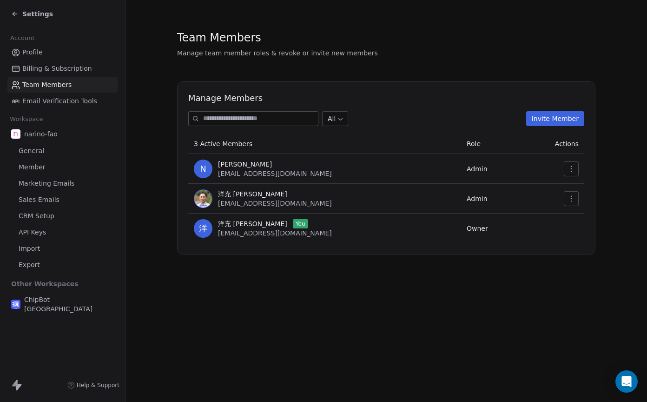
click at [321, 292] on div "Team Members Manage team member roles & revoke or invite new members Manage Mem…" at bounding box center [387, 201] width 522 height 402
click at [32, 15] on span "Settings" at bounding box center [37, 13] width 31 height 9
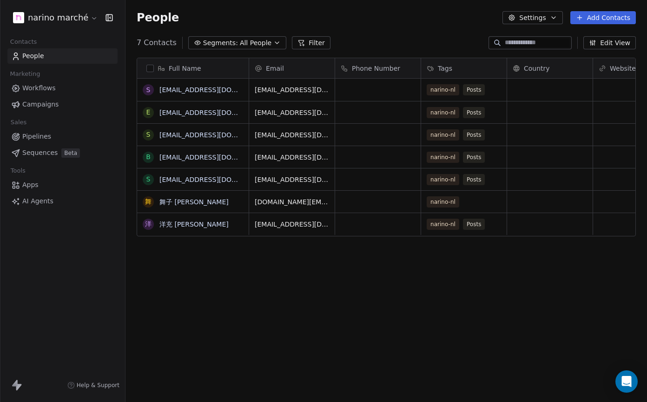
scroll to position [354, 522]
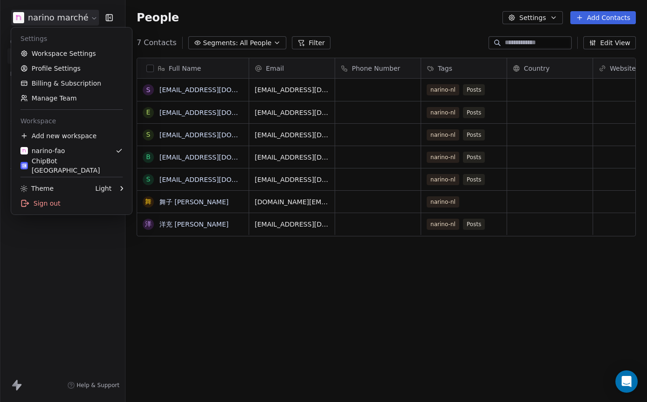
click at [87, 18] on html "narino marché Contacts People Marketing Workflows Campaigns Sales Pipelines Seq…" at bounding box center [323, 201] width 647 height 402
click at [64, 210] on div "Sign out" at bounding box center [71, 203] width 113 height 15
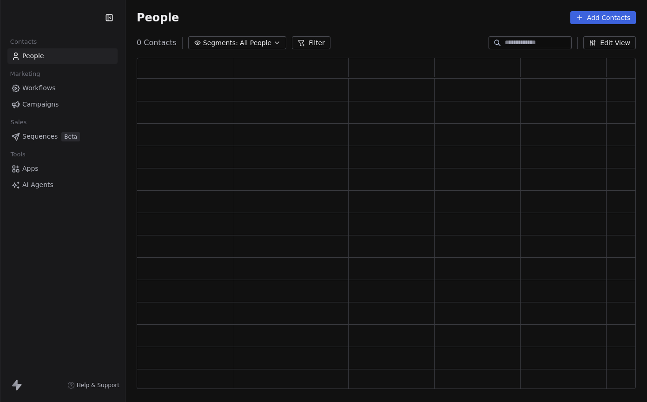
scroll to position [331, 499]
